Goal: Task Accomplishment & Management: Use online tool/utility

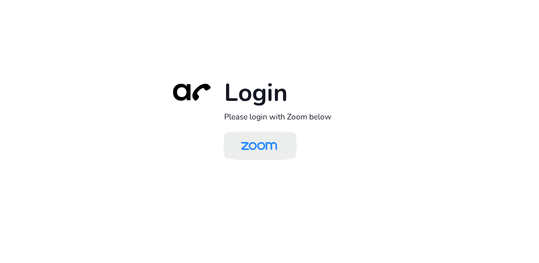
click at [271, 150] on img at bounding box center [259, 146] width 52 height 25
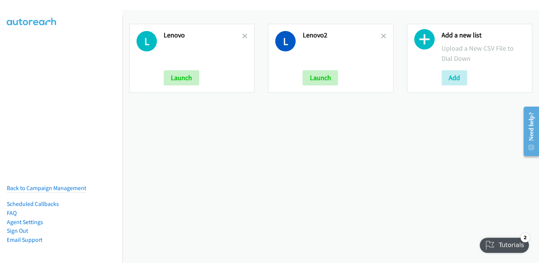
click at [417, 42] on icon at bounding box center [424, 41] width 20 height 20
click at [457, 75] on button "Add" at bounding box center [454, 77] width 26 height 15
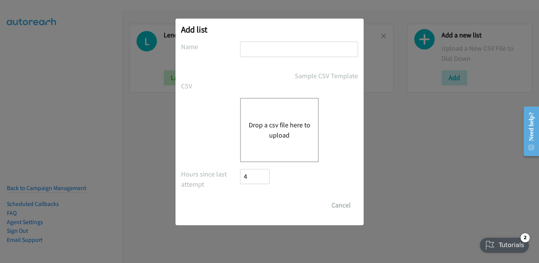
click at [291, 53] on input "text" at bounding box center [299, 49] width 118 height 15
type input "Lenovo"
click at [283, 135] on button "Drop a csv file here to upload" at bounding box center [279, 130] width 62 height 20
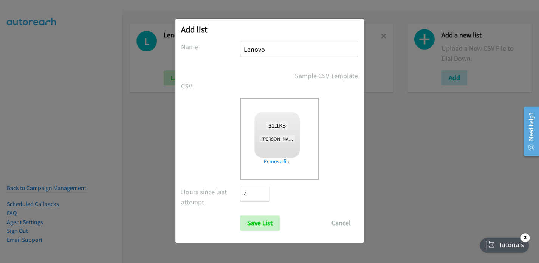
checkbox input "true"
click at [253, 222] on input "Save List" at bounding box center [260, 222] width 40 height 15
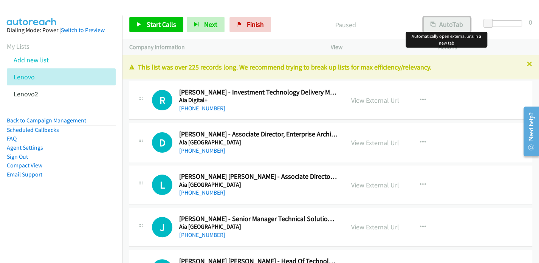
click at [449, 26] on button "AutoTab" at bounding box center [446, 24] width 47 height 15
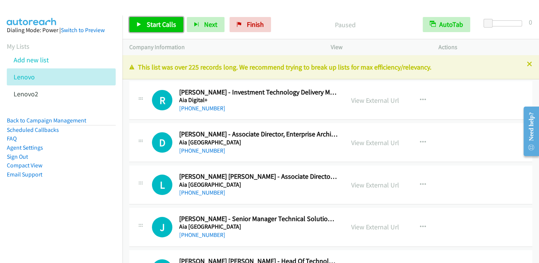
drag, startPoint x: 160, startPoint y: 21, endPoint x: 163, endPoint y: 14, distance: 7.8
click at [160, 21] on span "Start Calls" at bounding box center [161, 24] width 29 height 9
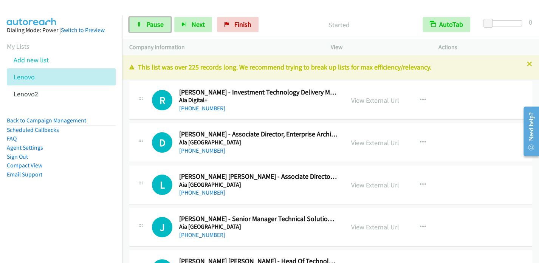
drag, startPoint x: 151, startPoint y: 22, endPoint x: 165, endPoint y: 14, distance: 15.8
click at [151, 22] on span "Pause" at bounding box center [155, 24] width 17 height 9
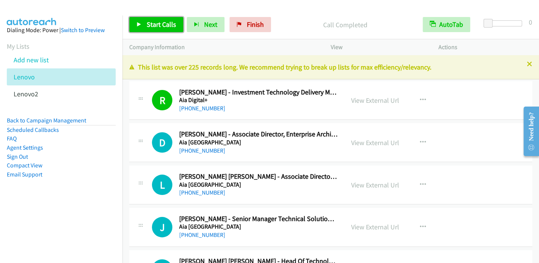
click at [155, 25] on span "Start Calls" at bounding box center [161, 24] width 29 height 9
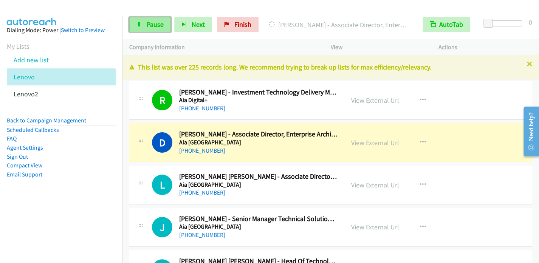
click at [158, 23] on span "Pause" at bounding box center [155, 24] width 17 height 9
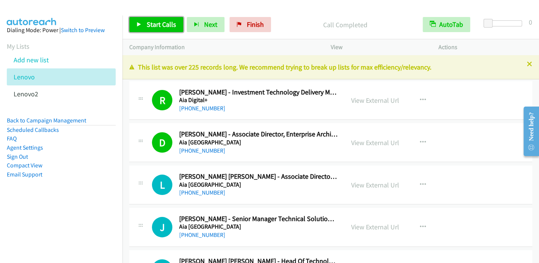
click at [161, 23] on span "Start Calls" at bounding box center [161, 24] width 29 height 9
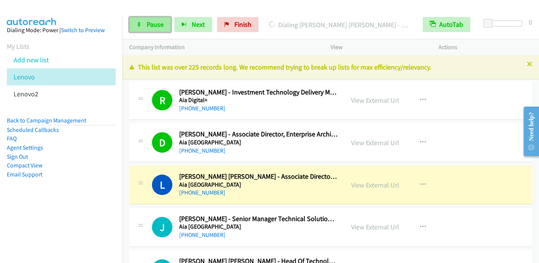
click at [138, 27] on icon at bounding box center [138, 24] width 5 height 5
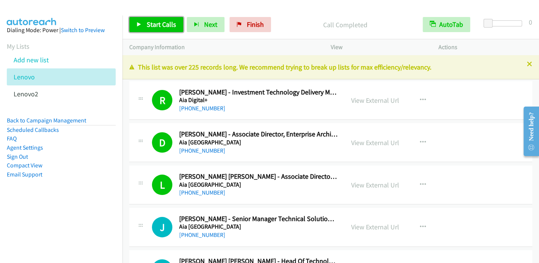
click at [161, 20] on span "Start Calls" at bounding box center [161, 24] width 29 height 9
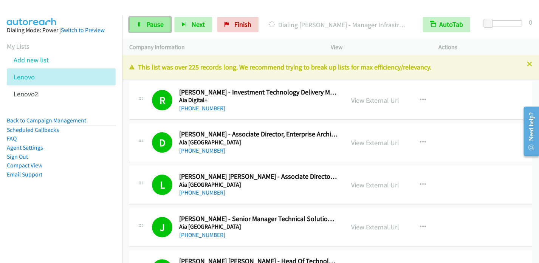
click at [158, 23] on span "Pause" at bounding box center [155, 24] width 17 height 9
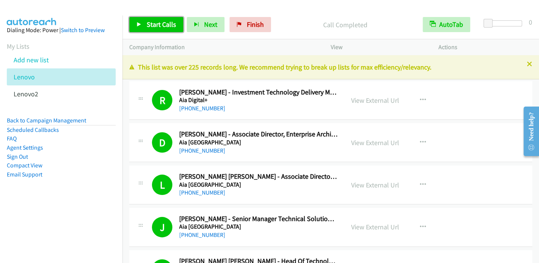
drag, startPoint x: 157, startPoint y: 28, endPoint x: 159, endPoint y: 23, distance: 4.8
click at [157, 28] on span "Start Calls" at bounding box center [161, 24] width 29 height 9
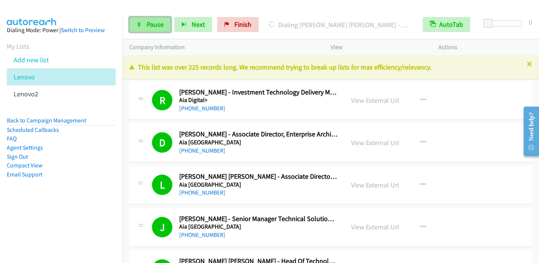
click at [155, 25] on span "Pause" at bounding box center [155, 24] width 17 height 9
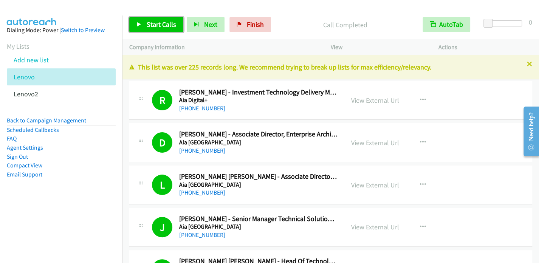
click at [154, 23] on span "Start Calls" at bounding box center [161, 24] width 29 height 9
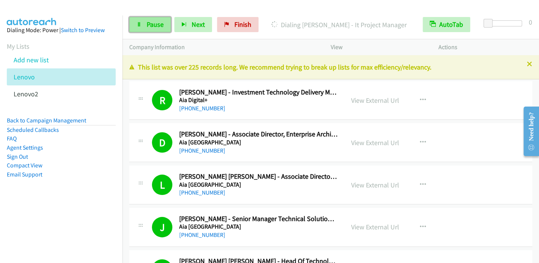
click at [154, 25] on span "Pause" at bounding box center [155, 24] width 17 height 9
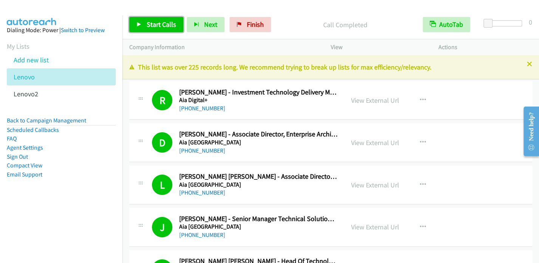
click at [158, 23] on span "Start Calls" at bounding box center [161, 24] width 29 height 9
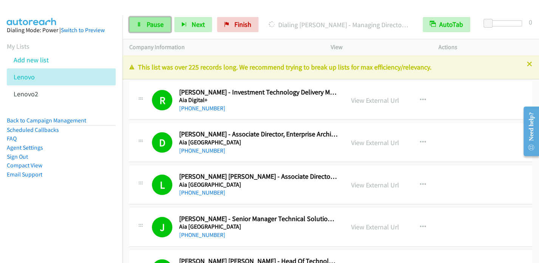
click at [145, 25] on link "Pause" at bounding box center [150, 24] width 42 height 15
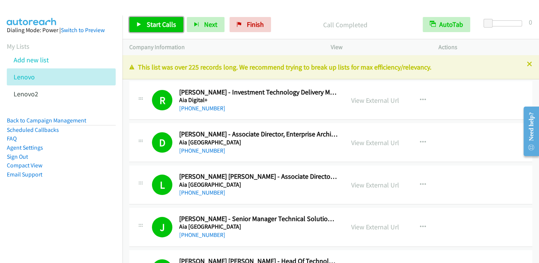
click at [157, 25] on span "Start Calls" at bounding box center [161, 24] width 29 height 9
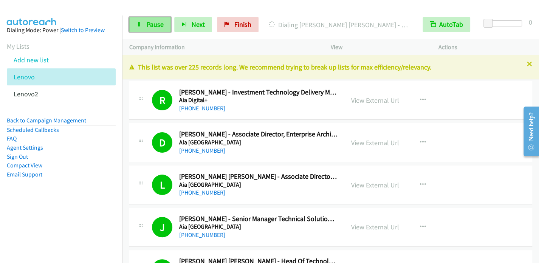
click at [151, 27] on span "Pause" at bounding box center [155, 24] width 17 height 9
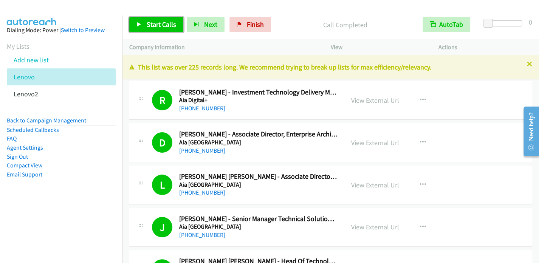
click at [160, 25] on span "Start Calls" at bounding box center [161, 24] width 29 height 9
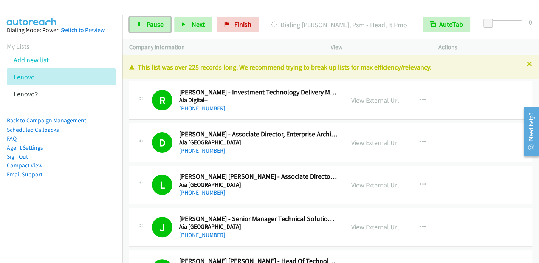
drag, startPoint x: 152, startPoint y: 23, endPoint x: 220, endPoint y: 1, distance: 71.5
click at [152, 23] on span "Pause" at bounding box center [155, 24] width 17 height 9
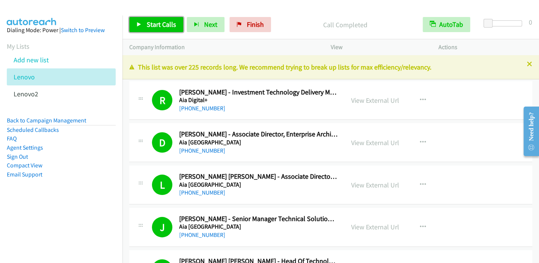
drag, startPoint x: 147, startPoint y: 24, endPoint x: 190, endPoint y: 6, distance: 46.1
click at [148, 23] on span "Start Calls" at bounding box center [161, 24] width 29 height 9
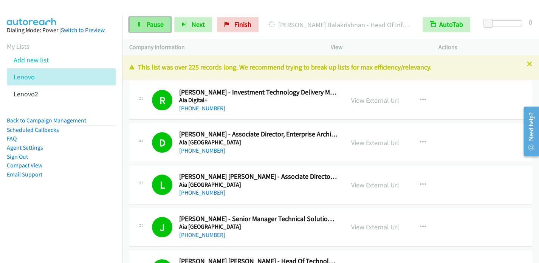
click at [157, 26] on span "Pause" at bounding box center [155, 24] width 17 height 9
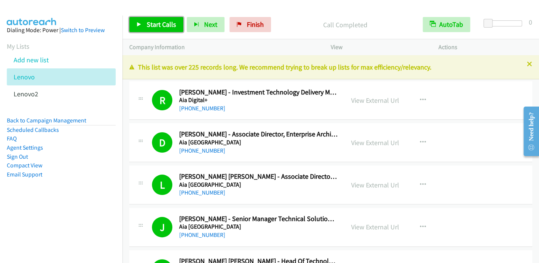
click at [154, 24] on span "Start Calls" at bounding box center [161, 24] width 29 height 9
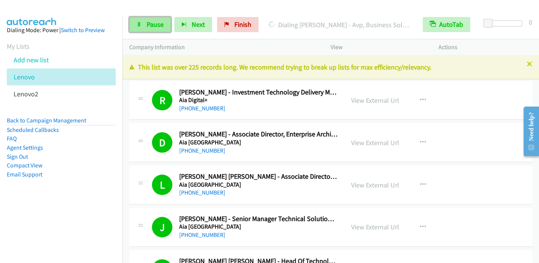
click at [144, 29] on link "Pause" at bounding box center [150, 24] width 42 height 15
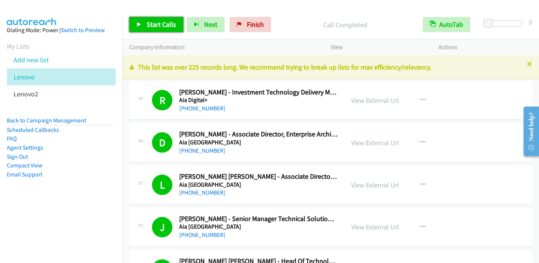
click at [144, 22] on link "Start Calls" at bounding box center [156, 24] width 54 height 15
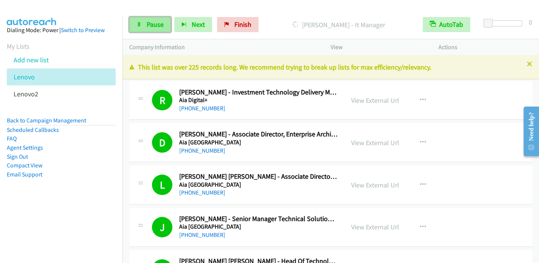
click at [154, 23] on span "Pause" at bounding box center [155, 24] width 17 height 9
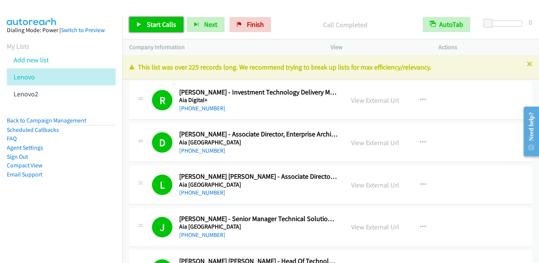
click at [163, 27] on span "Start Calls" at bounding box center [161, 24] width 29 height 9
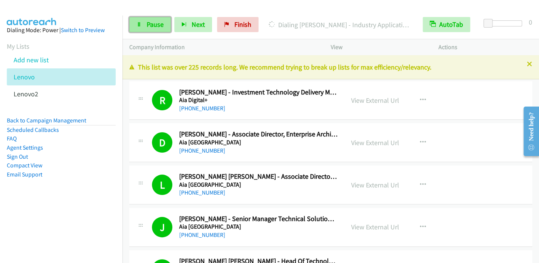
click at [156, 22] on span "Pause" at bounding box center [155, 24] width 17 height 9
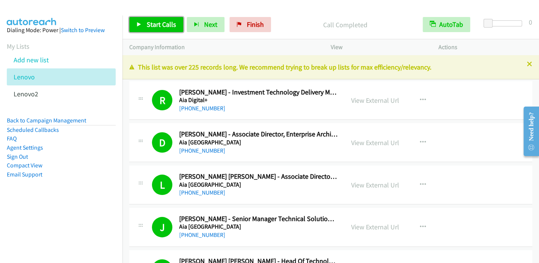
click at [162, 26] on span "Start Calls" at bounding box center [161, 24] width 29 height 9
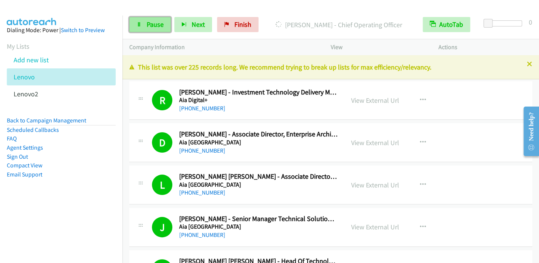
click at [157, 28] on span "Pause" at bounding box center [155, 24] width 17 height 9
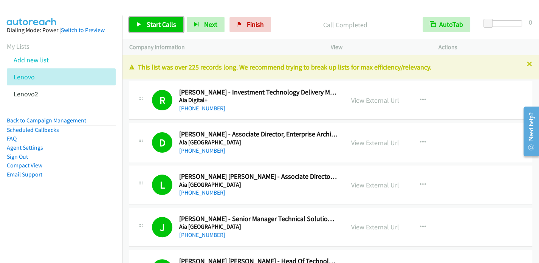
click at [161, 27] on span "Start Calls" at bounding box center [161, 24] width 29 height 9
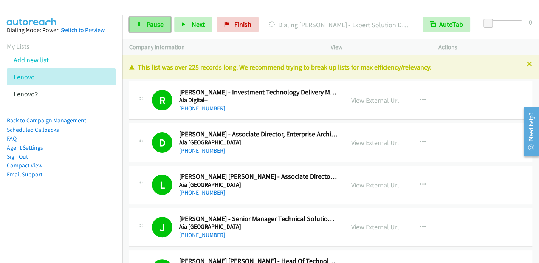
click at [148, 25] on span "Pause" at bounding box center [155, 24] width 17 height 9
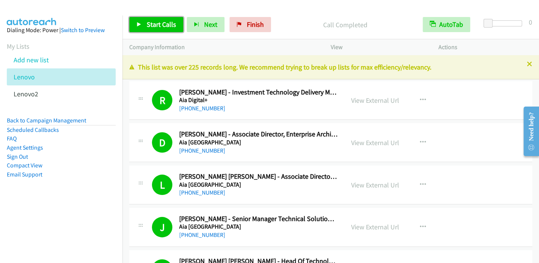
click at [154, 24] on span "Start Calls" at bounding box center [161, 24] width 29 height 9
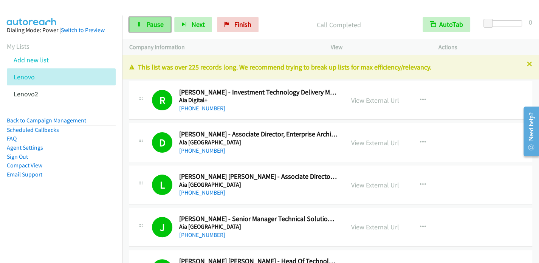
click at [150, 26] on span "Pause" at bounding box center [155, 24] width 17 height 9
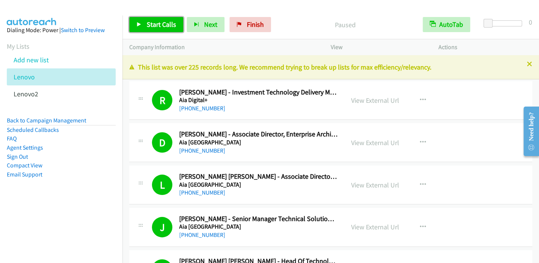
drag, startPoint x: 152, startPoint y: 28, endPoint x: 155, endPoint y: 25, distance: 4.0
click at [152, 28] on span "Start Calls" at bounding box center [161, 24] width 29 height 9
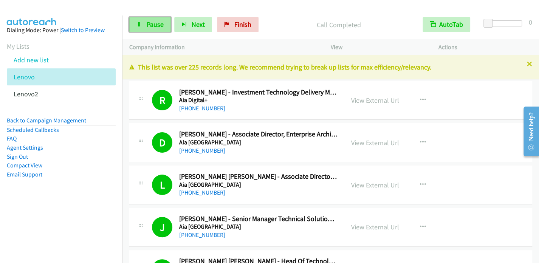
click at [145, 21] on link "Pause" at bounding box center [150, 24] width 42 height 15
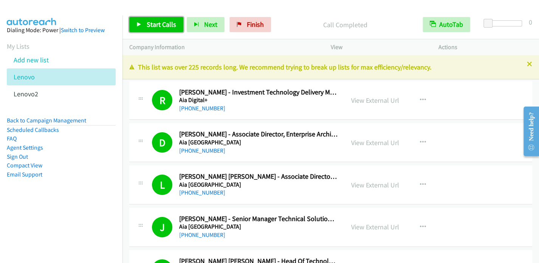
click at [165, 27] on span "Start Calls" at bounding box center [161, 24] width 29 height 9
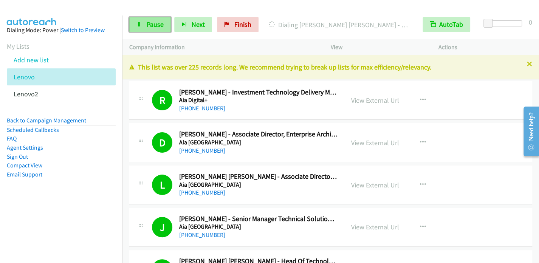
click at [156, 30] on link "Pause" at bounding box center [150, 24] width 42 height 15
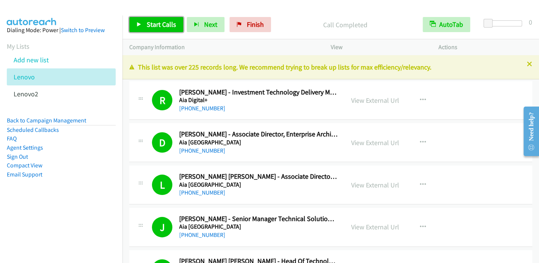
click at [146, 29] on link "Start Calls" at bounding box center [156, 24] width 54 height 15
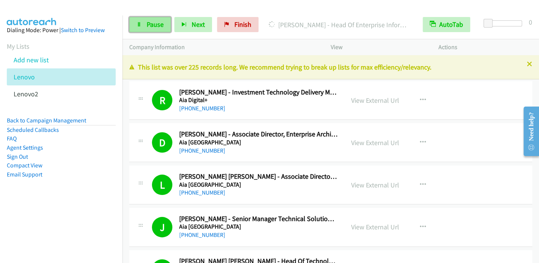
click at [148, 20] on span "Pause" at bounding box center [155, 24] width 17 height 9
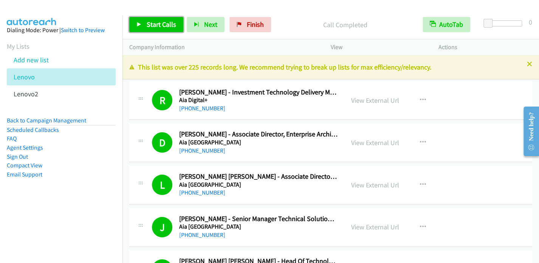
click at [158, 26] on span "Start Calls" at bounding box center [161, 24] width 29 height 9
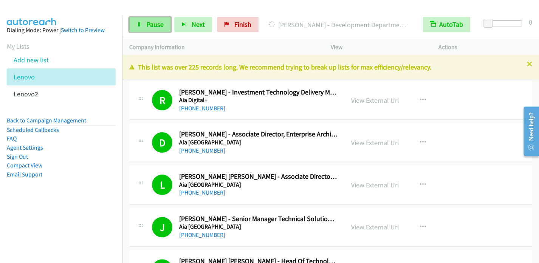
click at [151, 23] on span "Pause" at bounding box center [155, 24] width 17 height 9
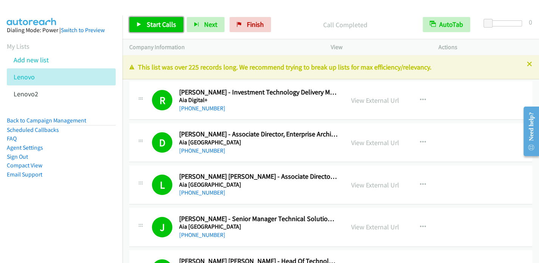
drag, startPoint x: 146, startPoint y: 20, endPoint x: 162, endPoint y: 4, distance: 22.7
click at [147, 20] on span "Start Calls" at bounding box center [161, 24] width 29 height 9
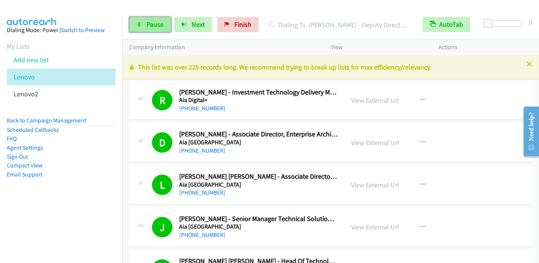
click at [145, 22] on link "Pause" at bounding box center [150, 24] width 42 height 15
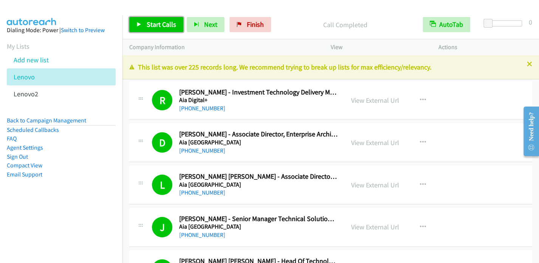
click at [144, 25] on link "Start Calls" at bounding box center [156, 24] width 54 height 15
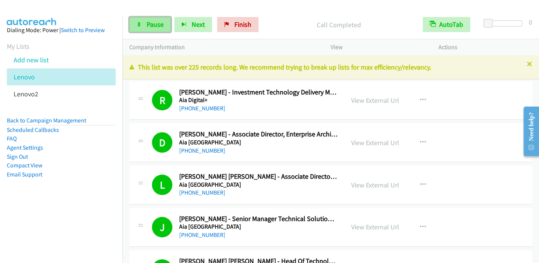
click at [154, 27] on span "Pause" at bounding box center [155, 24] width 17 height 9
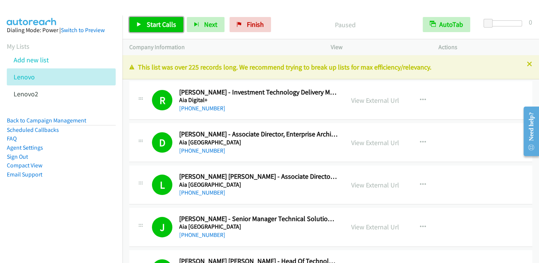
click at [144, 21] on link "Start Calls" at bounding box center [156, 24] width 54 height 15
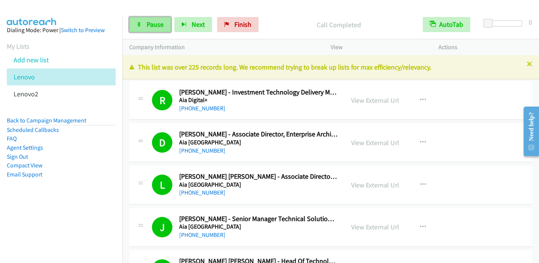
click at [154, 27] on span "Pause" at bounding box center [155, 24] width 17 height 9
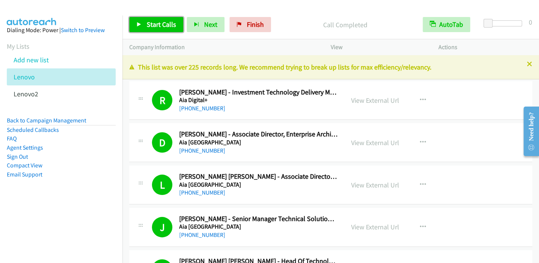
click at [147, 26] on span "Start Calls" at bounding box center [161, 24] width 29 height 9
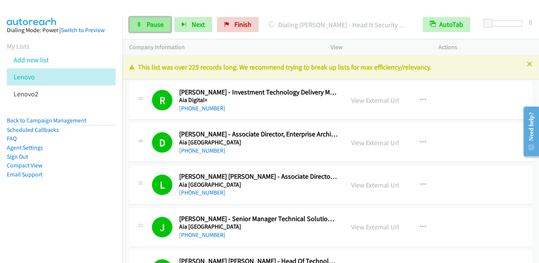
click at [147, 25] on span "Pause" at bounding box center [155, 24] width 17 height 9
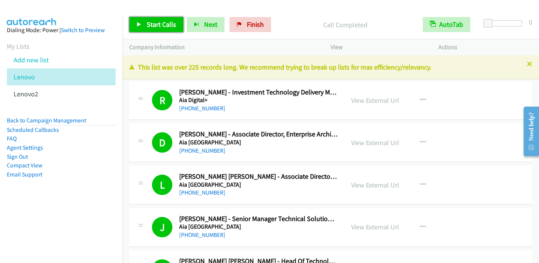
click at [145, 25] on link "Start Calls" at bounding box center [156, 24] width 54 height 15
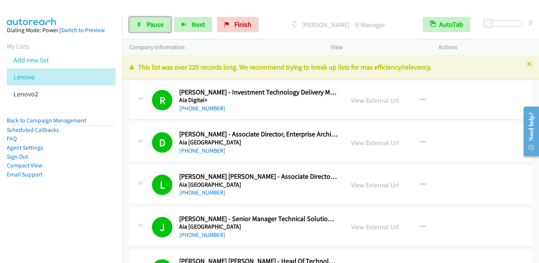
drag, startPoint x: 150, startPoint y: 25, endPoint x: 162, endPoint y: 12, distance: 17.7
click at [151, 25] on span "Pause" at bounding box center [155, 24] width 17 height 9
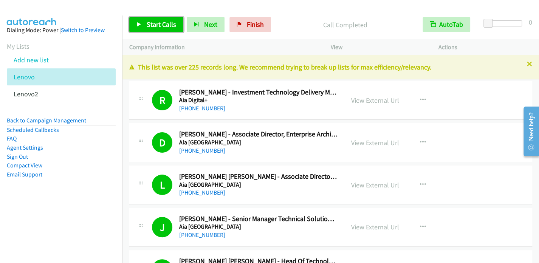
click at [156, 24] on span "Start Calls" at bounding box center [161, 24] width 29 height 9
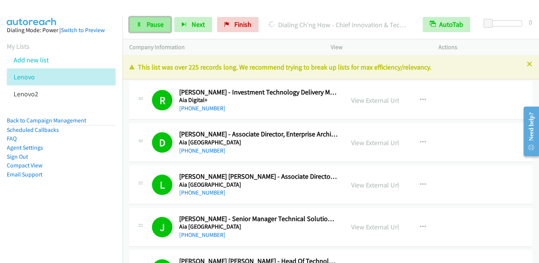
click at [142, 28] on link "Pause" at bounding box center [150, 24] width 42 height 15
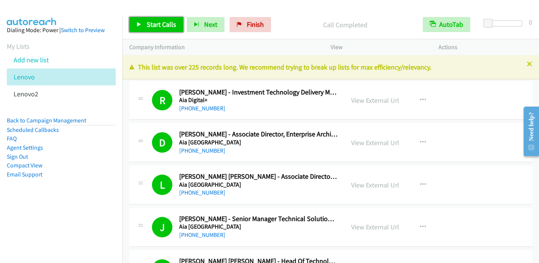
click at [151, 20] on span "Start Calls" at bounding box center [161, 24] width 29 height 9
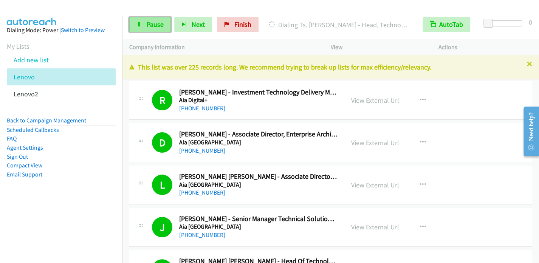
click at [150, 23] on span "Pause" at bounding box center [155, 24] width 17 height 9
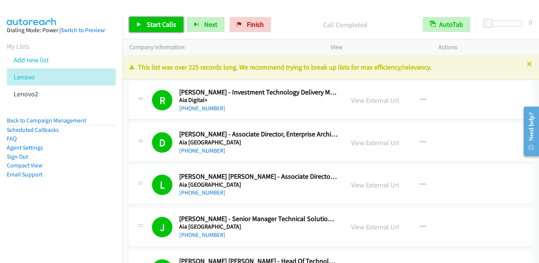
click at [147, 25] on span "Start Calls" at bounding box center [161, 24] width 29 height 9
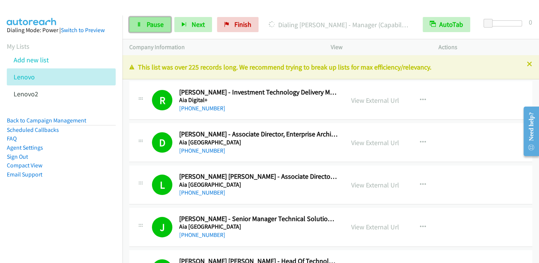
click at [143, 28] on link "Pause" at bounding box center [150, 24] width 42 height 15
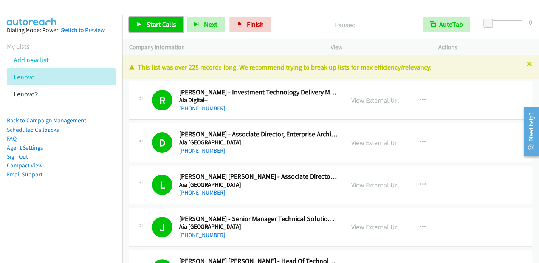
click at [140, 25] on icon at bounding box center [138, 24] width 5 height 5
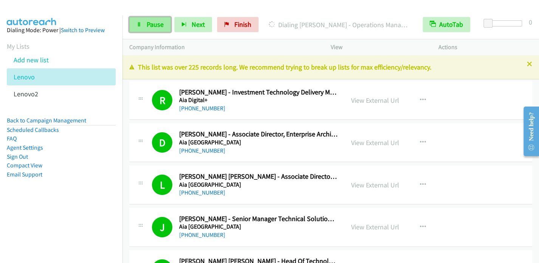
click at [152, 26] on span "Pause" at bounding box center [155, 24] width 17 height 9
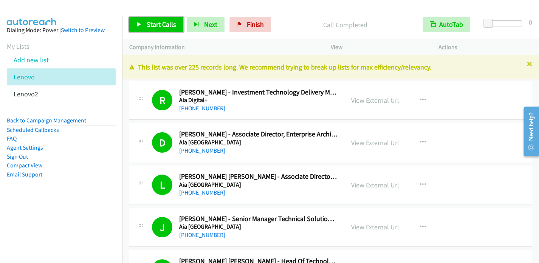
click at [156, 21] on span "Start Calls" at bounding box center [161, 24] width 29 height 9
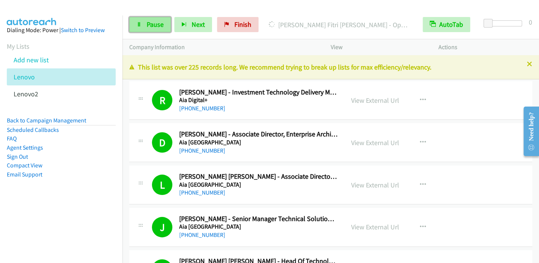
click at [141, 28] on link "Pause" at bounding box center [150, 24] width 42 height 15
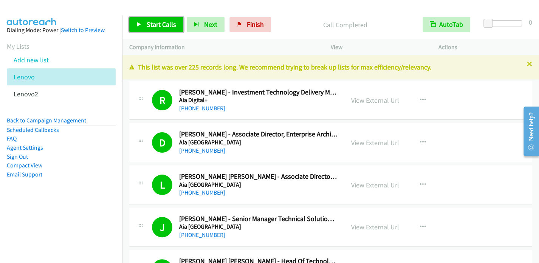
click at [147, 23] on span "Start Calls" at bounding box center [161, 24] width 29 height 9
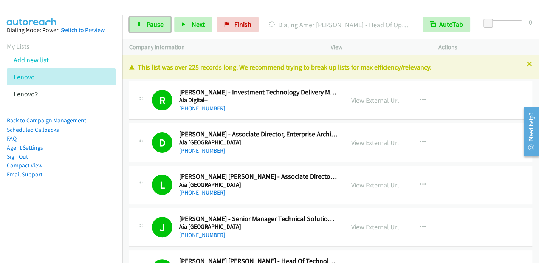
drag, startPoint x: 136, startPoint y: 22, endPoint x: 155, endPoint y: 9, distance: 22.5
click at [137, 22] on icon at bounding box center [138, 24] width 5 height 5
